Goal: Information Seeking & Learning: Find specific fact

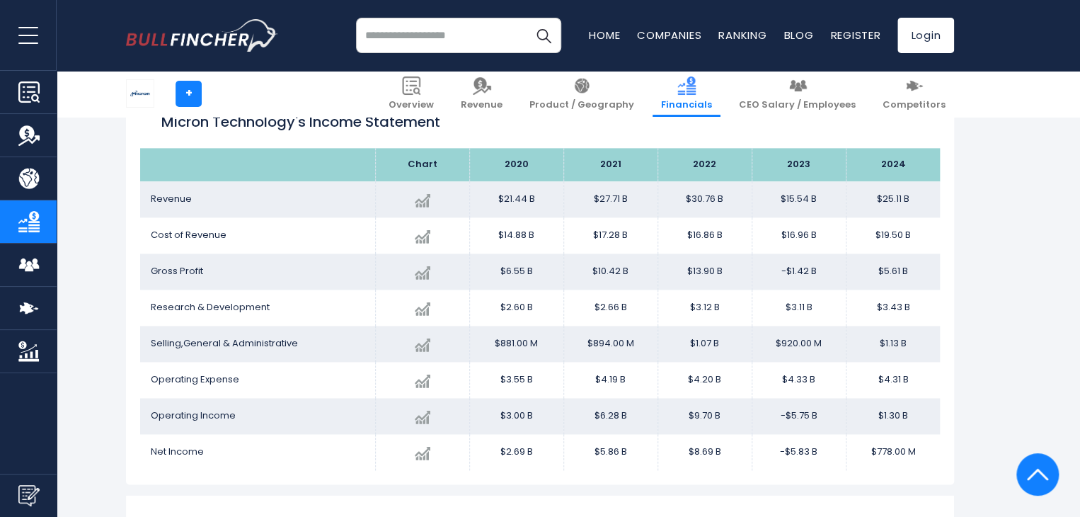
scroll to position [804, 0]
click at [32, 86] on img "Company Overview" at bounding box center [28, 91] width 21 height 21
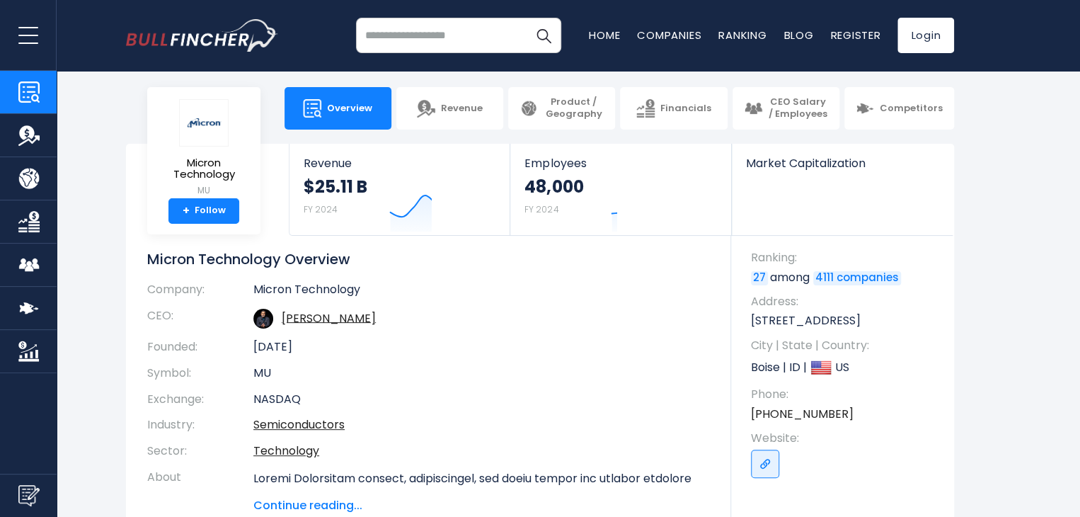
scroll to position [11, 0]
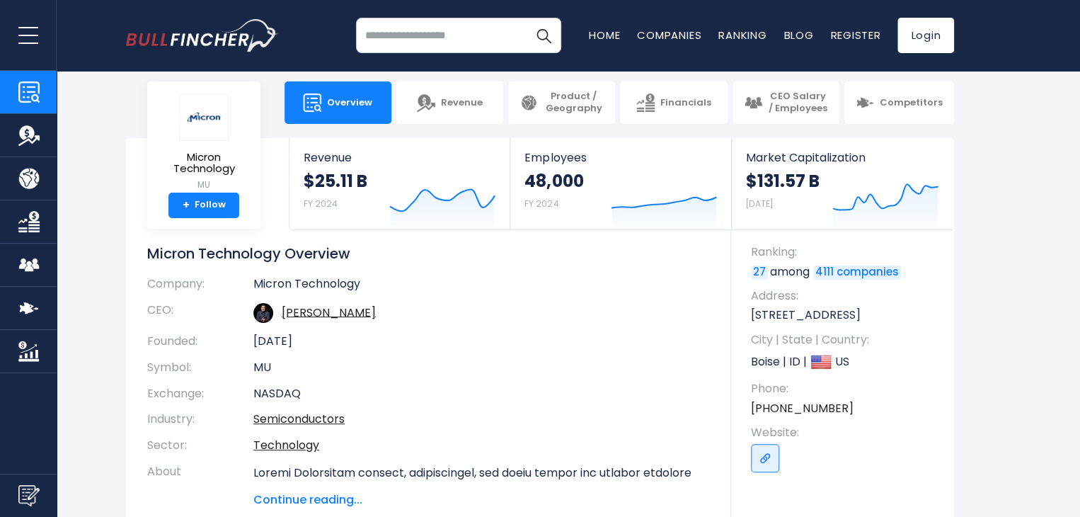
click at [25, 213] on img "Company Financials" at bounding box center [28, 221] width 21 height 21
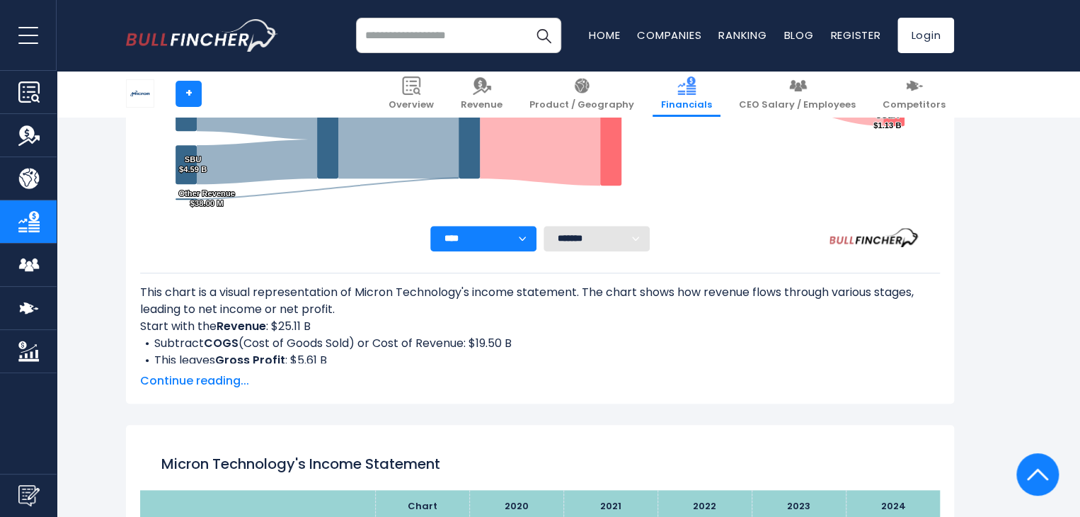
scroll to position [464, 0]
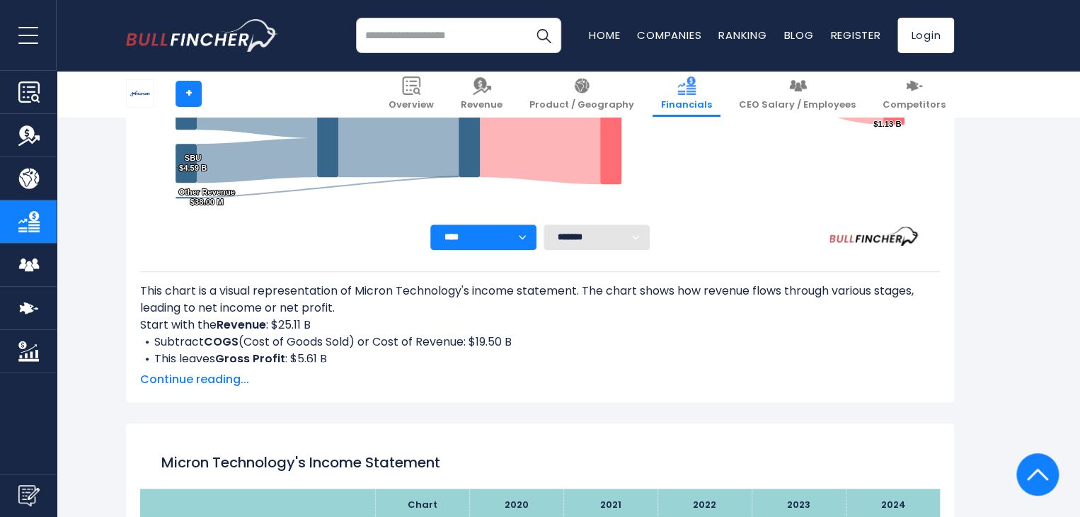
click at [501, 239] on select "**** **** **** **** **** ****" at bounding box center [483, 236] width 106 height 25
select select "****"
click at [430, 224] on select "**** **** **** **** **** ****" at bounding box center [483, 236] width 106 height 25
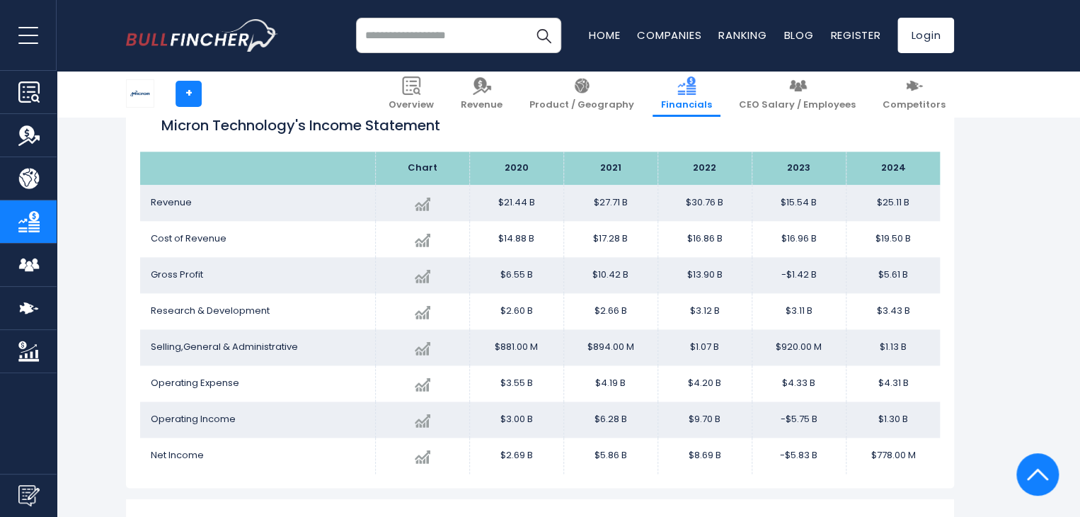
scroll to position [797, 0]
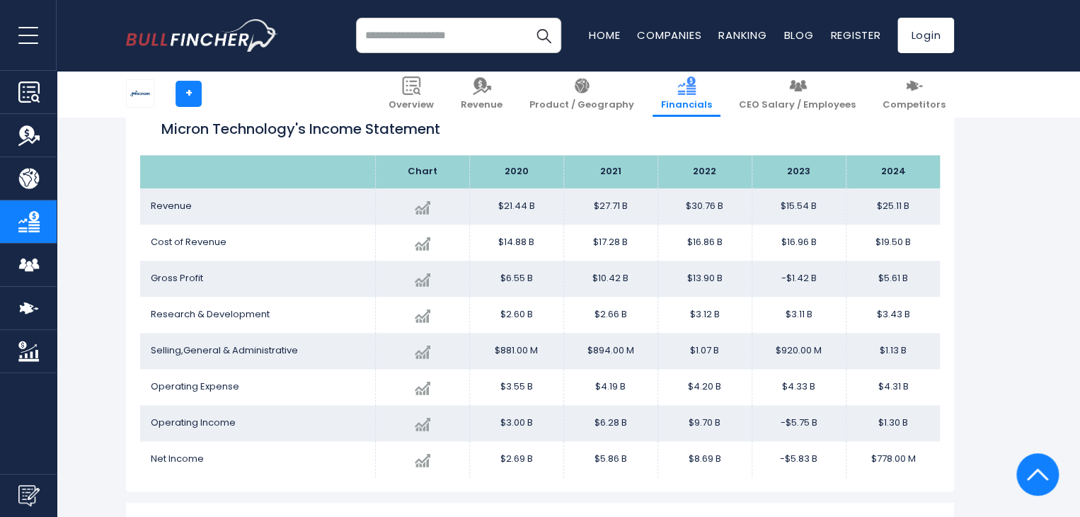
click at [537, 207] on td "$21.44 B" at bounding box center [516, 206] width 94 height 36
drag, startPoint x: 537, startPoint y: 207, endPoint x: 479, endPoint y: 195, distance: 58.6
click at [479, 195] on td "$21.44 B" at bounding box center [516, 206] width 94 height 36
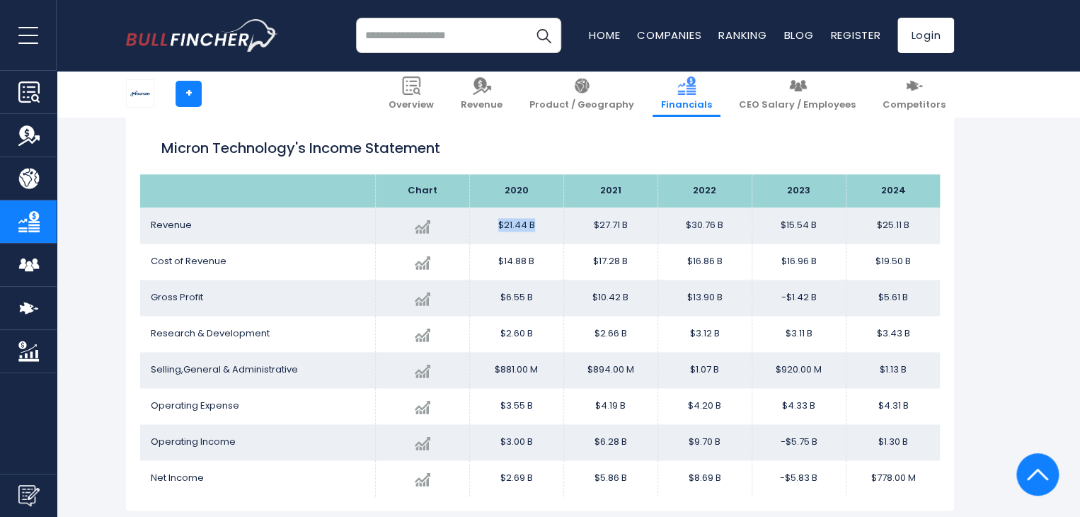
scroll to position [780, 0]
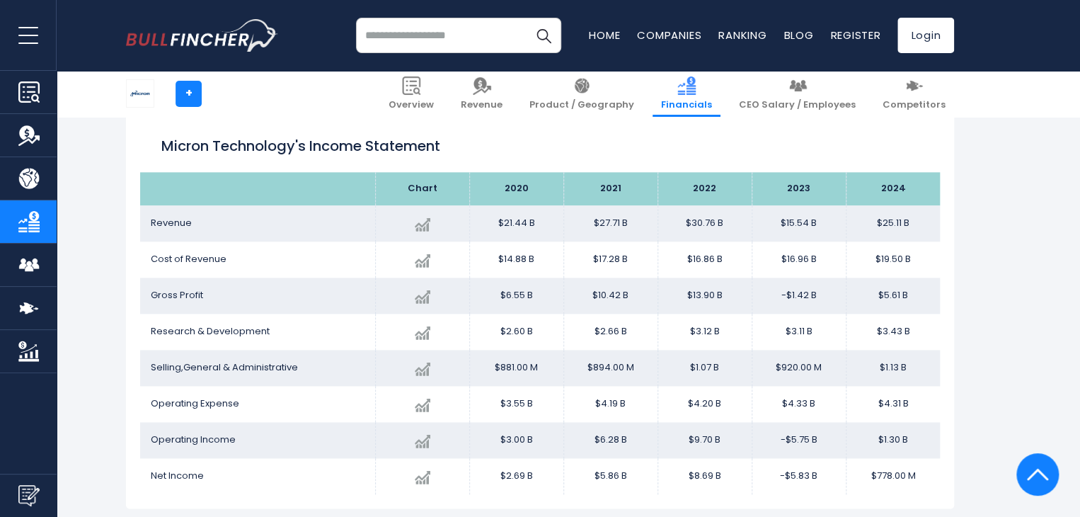
click at [541, 287] on td "$6.55 B" at bounding box center [516, 295] width 94 height 36
drag, startPoint x: 495, startPoint y: 293, endPoint x: 816, endPoint y: 294, distance: 321.3
click at [816, 294] on tr "Gross Profit Created with Highcharts 12.1.2 $5.61 B + 496.40% 2024 $6.55B ​ $6.…" at bounding box center [540, 295] width 800 height 36
copy tr "$6.55 B $10.42 B $13.90 B -$1.42 B"
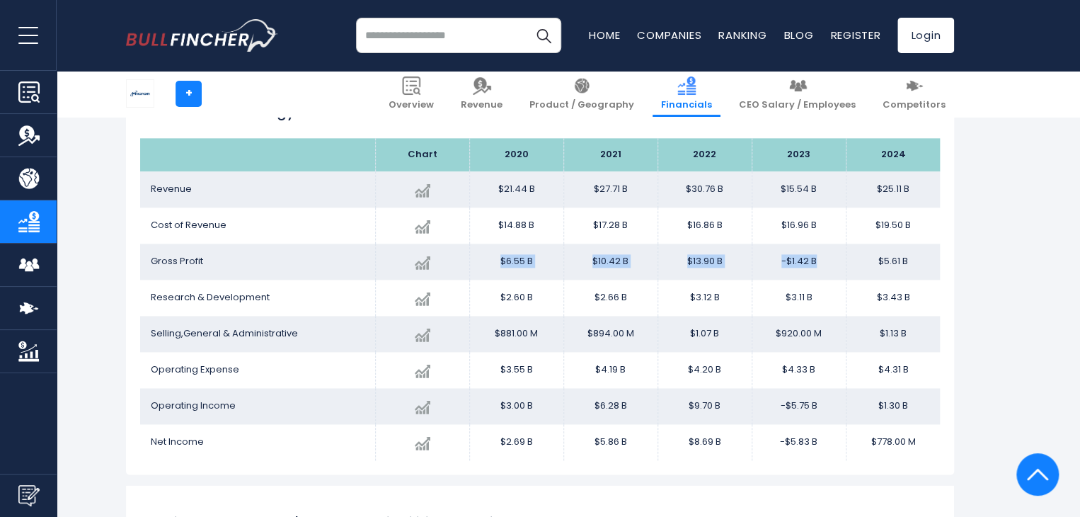
scroll to position [815, 0]
drag, startPoint x: 493, startPoint y: 292, endPoint x: 821, endPoint y: 292, distance: 327.7
click at [821, 292] on tr "Research & Development Created with Highcharts 12.1.2 $3.43 B + 10.15% 2024 $2.…" at bounding box center [540, 297] width 800 height 36
copy tr "$2.60 B $2.66 B $3.12 B $3.11 B"
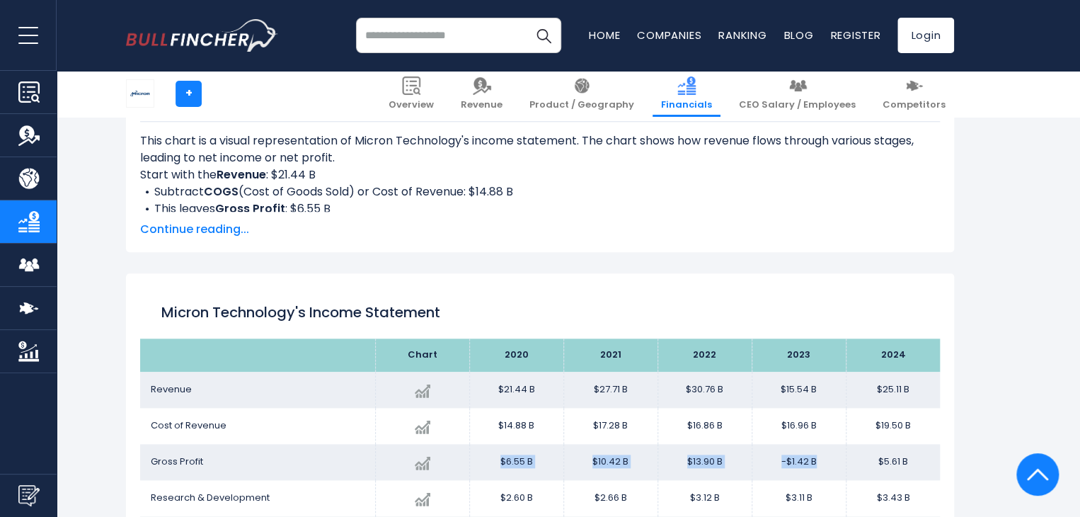
scroll to position [680, 0]
